Goal: Find specific page/section: Locate a particular part of the current website

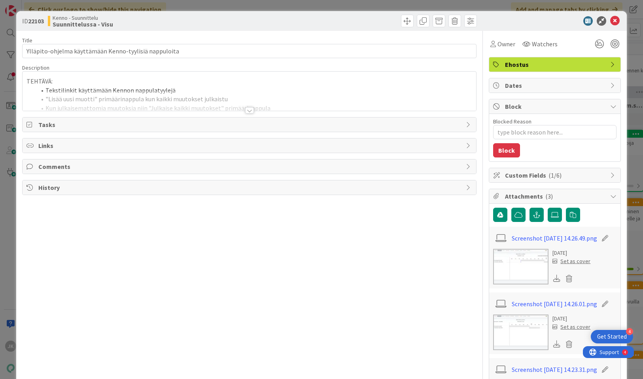
type textarea "x"
click at [250, 108] on div at bounding box center [249, 110] width 9 height 6
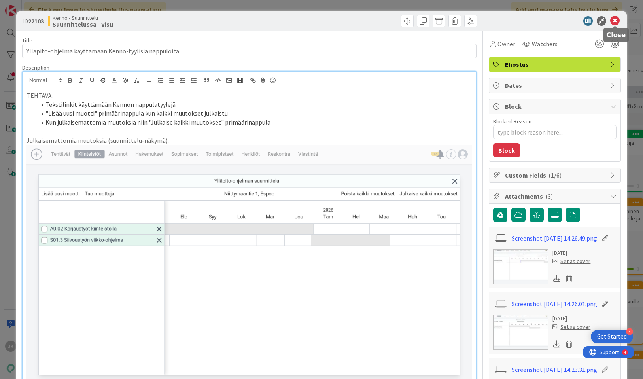
click at [616, 21] on icon at bounding box center [615, 20] width 9 height 9
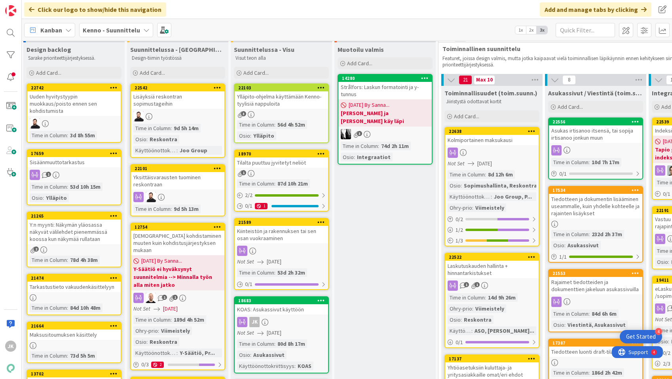
scroll to position [11, 1]
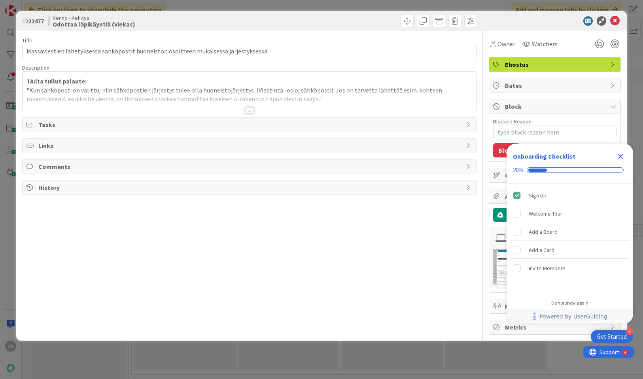
click at [250, 110] on div at bounding box center [249, 110] width 9 height 6
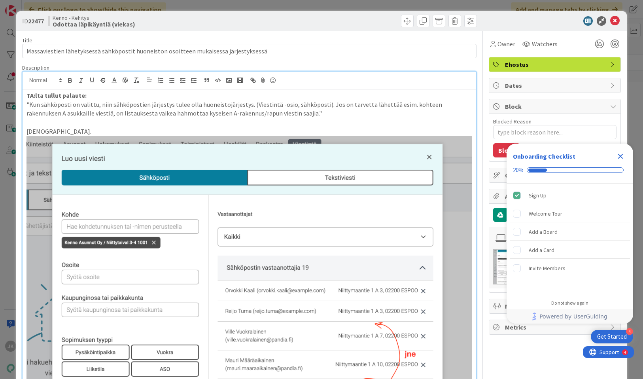
type textarea "x"
click at [622, 154] on icon "Close Checklist" at bounding box center [620, 156] width 9 height 9
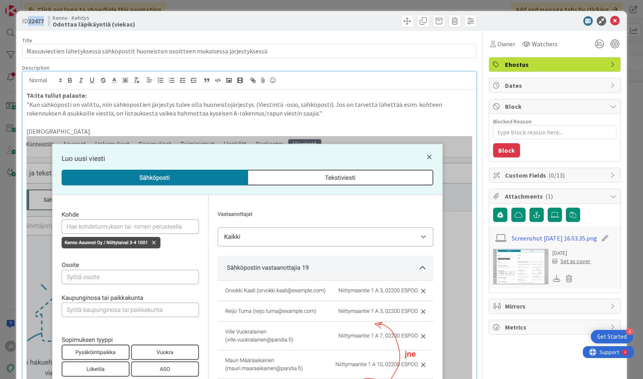
drag, startPoint x: 44, startPoint y: 20, endPoint x: 29, endPoint y: 20, distance: 14.6
click at [29, 20] on b "22477" at bounding box center [36, 21] width 16 height 8
copy b "22477"
click at [615, 19] on icon at bounding box center [615, 20] width 9 height 9
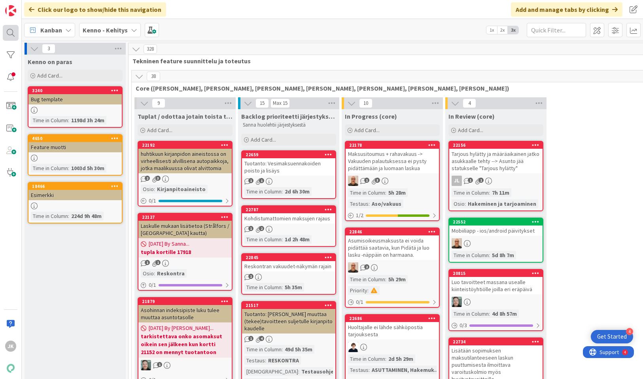
click at [10, 34] on div at bounding box center [11, 33] width 16 height 16
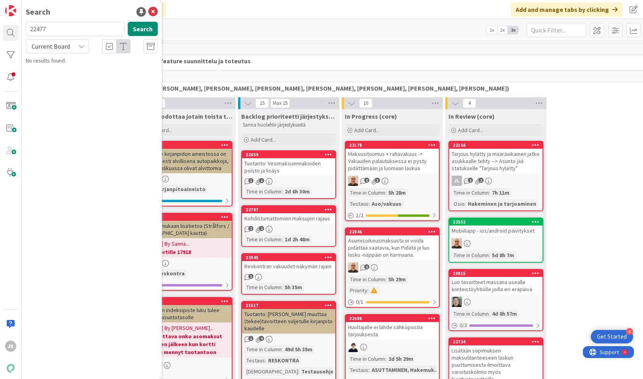
type input "22477"
click at [66, 273] on div "Search 22477 Search Current Board No results found." at bounding box center [92, 189] width 140 height 379
click at [137, 27] on button "Search" at bounding box center [143, 29] width 30 height 14
click at [89, 63] on div "Kenno - Kehitys › Odottaa läpikäyntiä (viekas)" at bounding box center [97, 62] width 121 height 7
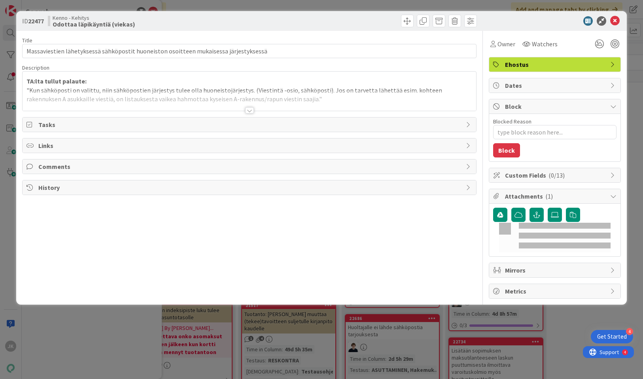
type textarea "x"
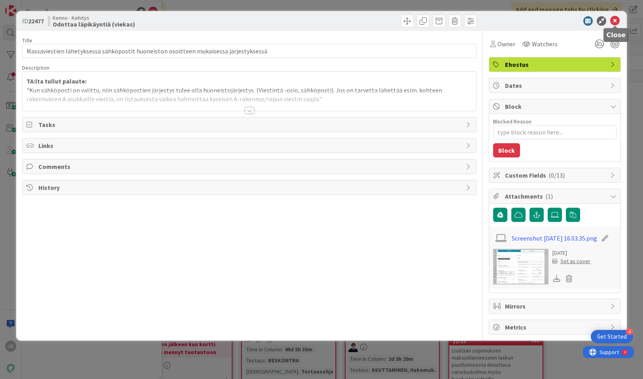
click at [614, 18] on icon at bounding box center [615, 20] width 9 height 9
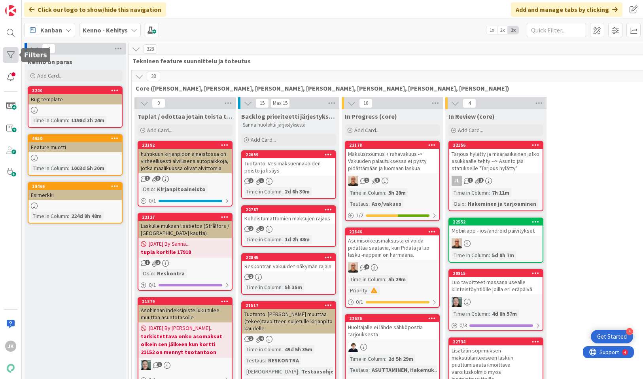
click at [11, 52] on div at bounding box center [11, 55] width 16 height 16
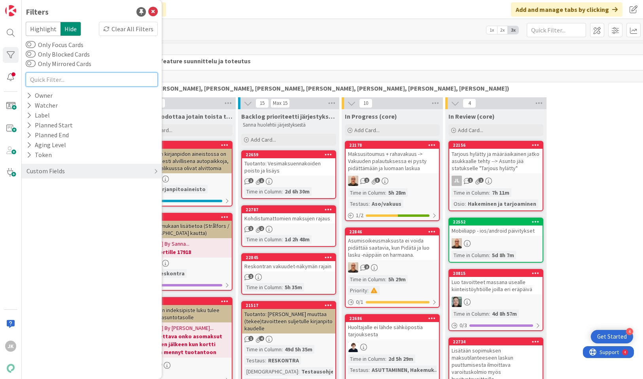
click at [49, 80] on input "text" at bounding box center [92, 79] width 132 height 14
paste input "22477"
type input "22477"
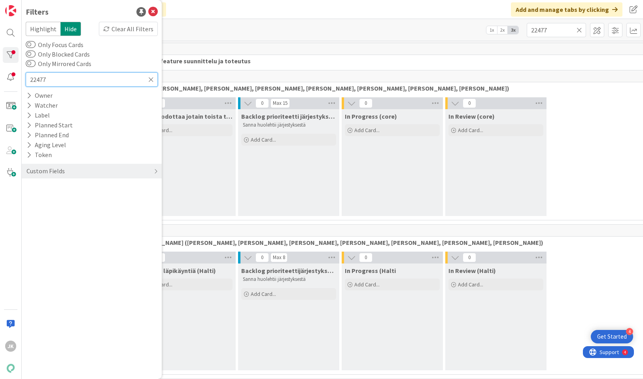
type input "22477"
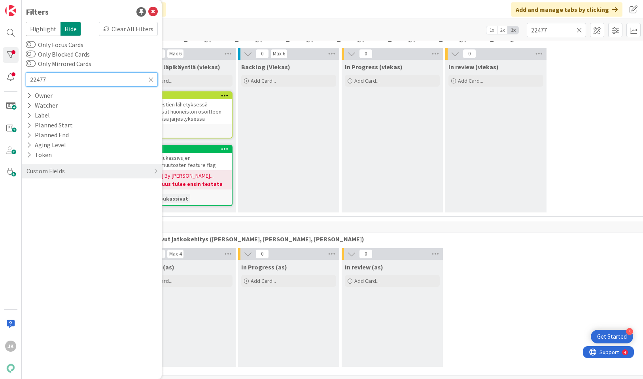
scroll to position [969, 0]
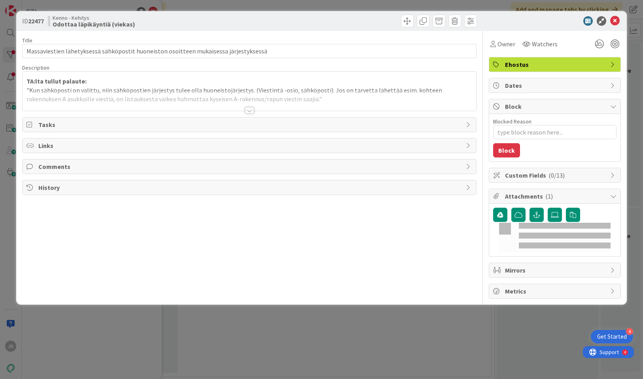
type textarea "x"
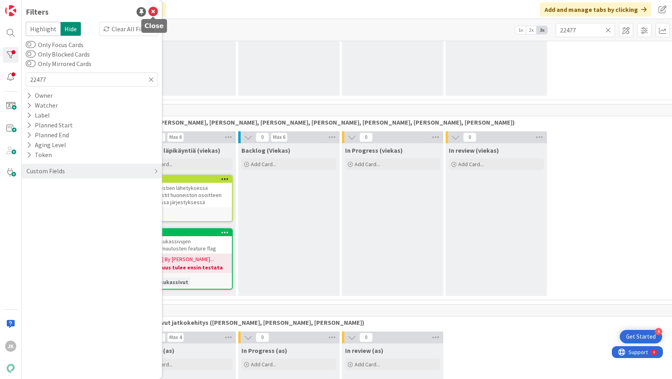
click at [154, 8] on icon at bounding box center [152, 11] width 9 height 9
